Goal: Information Seeking & Learning: Learn about a topic

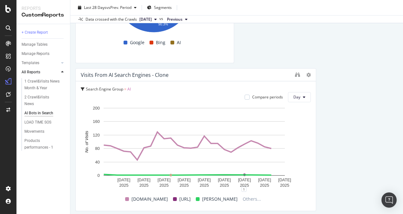
scroll to position [1867, 0]
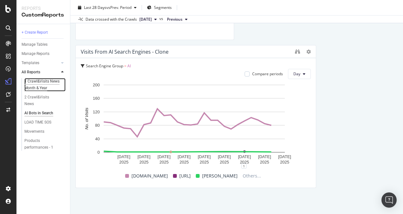
click at [43, 87] on div "1 Crawl&Visits News Month & Year" at bounding box center [42, 84] width 37 height 13
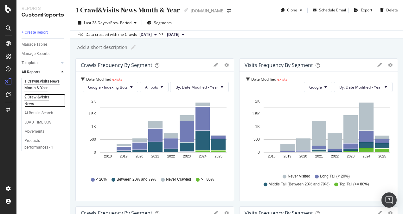
click at [53, 98] on div "2 Crawl&Visits News" at bounding box center [41, 100] width 35 height 13
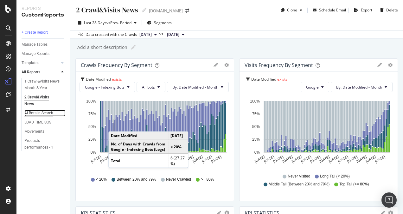
click at [41, 116] on div "AI Bots in Search" at bounding box center [38, 113] width 29 height 7
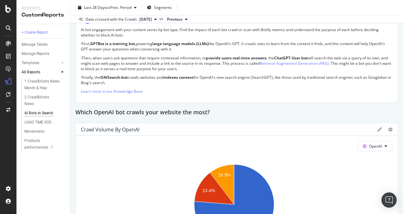
scroll to position [730, 0]
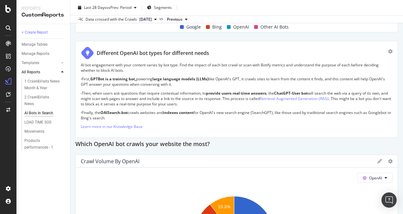
drag, startPoint x: 81, startPoint y: 60, endPoint x: 121, endPoint y: 62, distance: 40.3
click at [121, 62] on p "AI bot engagement with your content varies by bot type. Find the impact of each…" at bounding box center [237, 67] width 312 height 11
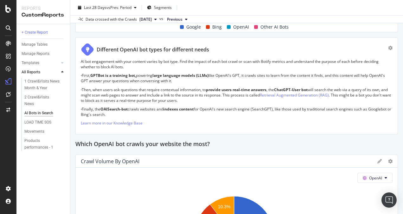
click at [121, 60] on p "AI bot engagement with your content varies by bot type. Find the impact of each…" at bounding box center [237, 64] width 312 height 11
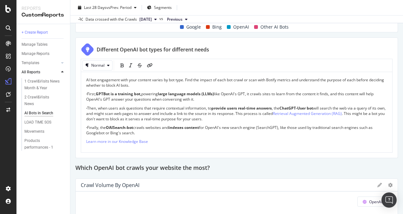
click at [121, 60] on div "bold" at bounding box center [122, 65] width 3 height 10
drag, startPoint x: 84, startPoint y: 78, endPoint x: 96, endPoint y: 78, distance: 12.7
click at [96, 78] on div "AI bot engagement with your content varies by bot type. Find the impact of each…" at bounding box center [236, 113] width 311 height 82
click at [98, 78] on span "AI bot engagement with your content varies by bot type. Find the impact of each…" at bounding box center [235, 82] width 299 height 11
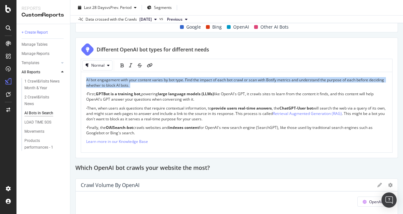
click at [98, 78] on span "AI bot engagement with your content varies by bot type. Find the impact of each…" at bounding box center [235, 82] width 299 height 11
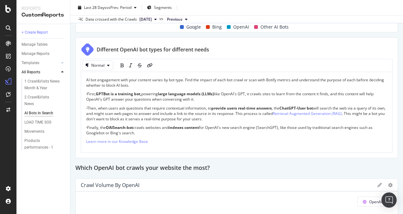
click at [97, 79] on span "AI bot engagement with your content varies by bot type. Find the impact of each…" at bounding box center [235, 82] width 299 height 11
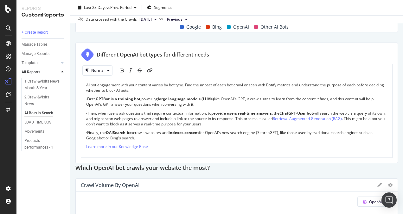
drag, startPoint x: 84, startPoint y: 79, endPoint x: 88, endPoint y: 84, distance: 6.3
click at [88, 84] on div "AI bot engagement with your content varies by bot type. Find the impact of each…" at bounding box center [236, 118] width 311 height 82
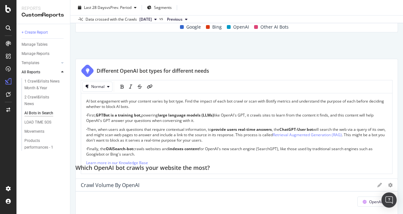
drag, startPoint x: 86, startPoint y: 79, endPoint x: 100, endPoint y: 100, distance: 24.8
click at [100, 100] on span "AI bot engagement with your content varies by bot type. Find the impact of each…" at bounding box center [235, 103] width 299 height 11
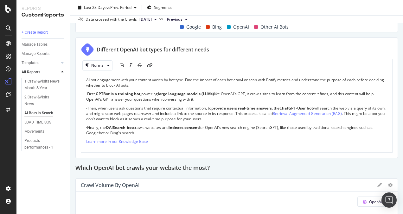
click at [90, 91] on span "First," at bounding box center [91, 93] width 9 height 5
click at [88, 79] on span "AI bot engagement with your content varies by bot type. Find the impact of each…" at bounding box center [235, 82] width 299 height 11
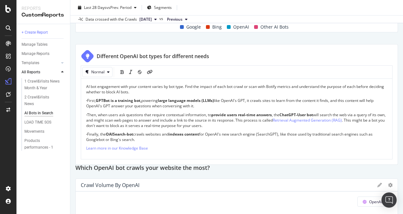
drag, startPoint x: 87, startPoint y: 79, endPoint x: 95, endPoint y: 84, distance: 9.3
click at [98, 85] on span "AI bot engagement with your content varies by bot type. Find the impact of each…" at bounding box center [235, 89] width 299 height 11
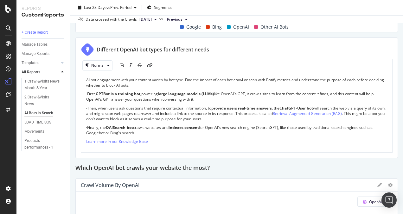
click at [88, 77] on span "AI bot engagement with your content varies by bot type. Find the impact of each…" at bounding box center [235, 82] width 299 height 11
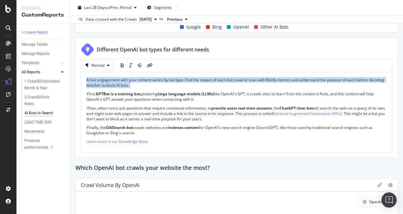
click at [88, 77] on span "AI bot engagement with your content varies by bot type. Find the impact of each…" at bounding box center [235, 82] width 299 height 11
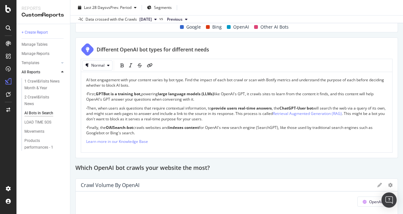
click at [125, 117] on span ". This might be a bot you don't want to block as it serves a real-time purpose …" at bounding box center [236, 116] width 300 height 11
click at [98, 92] on strong "GPTBot is a training bot," at bounding box center [119, 93] width 46 height 5
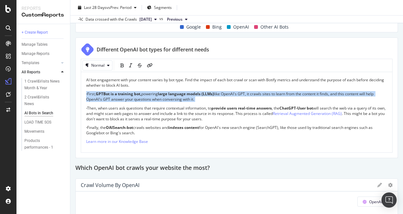
click at [98, 92] on strong "GPTBot is a training bot," at bounding box center [119, 93] width 46 height 5
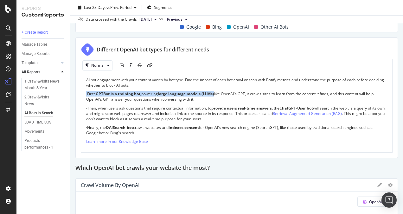
copy p "· First, GPTBot is a training bot, powering large language models (LLMs)"
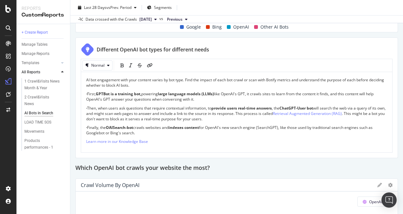
click at [122, 105] on span "Then, when users ask questions that require contextual information, to" at bounding box center [149, 107] width 124 height 5
click at [101, 108] on span "Then, when users ask questions that require contextual information, to" at bounding box center [149, 107] width 124 height 5
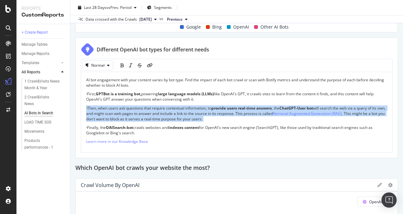
click at [101, 108] on span "Then, when users ask questions that require contextual information, to" at bounding box center [149, 107] width 124 height 5
copy p "· Then, when users ask questions that require contextual information, to provid…"
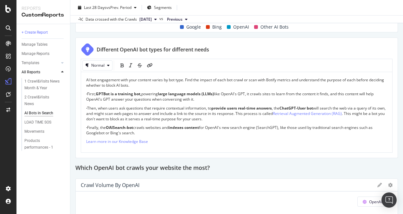
click at [141, 125] on span "crawls websites and" at bounding box center [151, 127] width 36 height 5
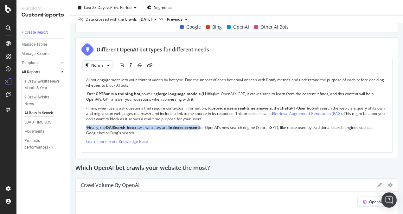
copy p "· Finally, the OAISearch-bot crawls websites and indexes content"
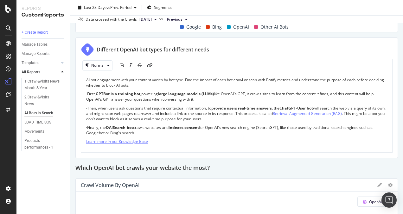
click at [133, 142] on span "Learn more in our Knowledge Base" at bounding box center [117, 141] width 62 height 5
click at [73, 102] on div "AI Bots in Search AI Bots in Search [DOMAIN_NAME] Clone Email Scheduled Export …" at bounding box center [236, 107] width 333 height 214
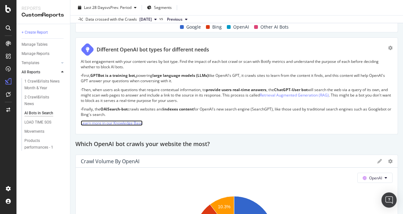
click at [105, 123] on link "Learn more in our Knowledge Base" at bounding box center [112, 122] width 62 height 5
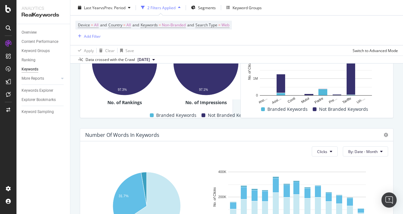
scroll to position [39, 0]
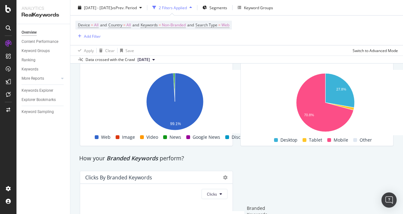
scroll to position [1142, 0]
